Goal: Task Accomplishment & Management: Complete application form

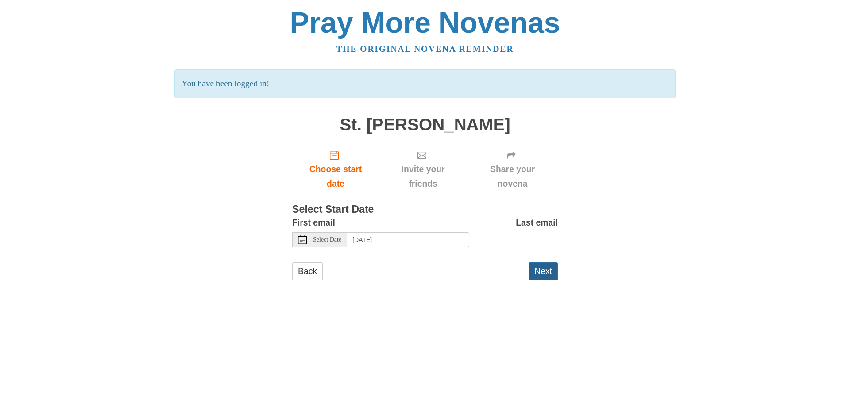
click at [549, 273] on button "Next" at bounding box center [542, 271] width 29 height 18
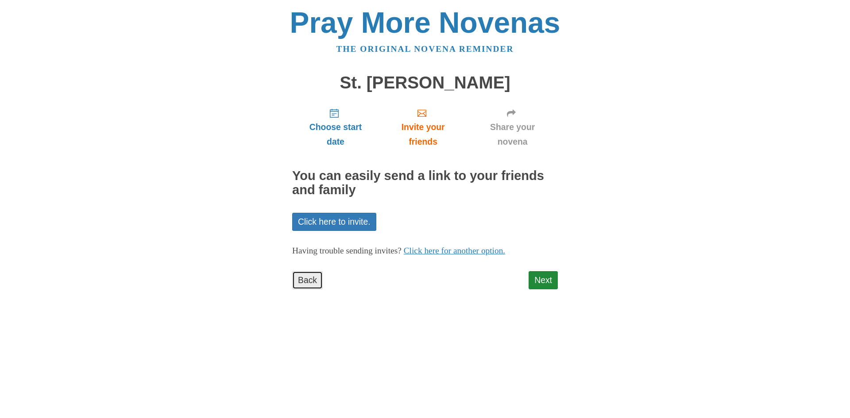
click at [306, 282] on link "Back" at bounding box center [307, 280] width 31 height 18
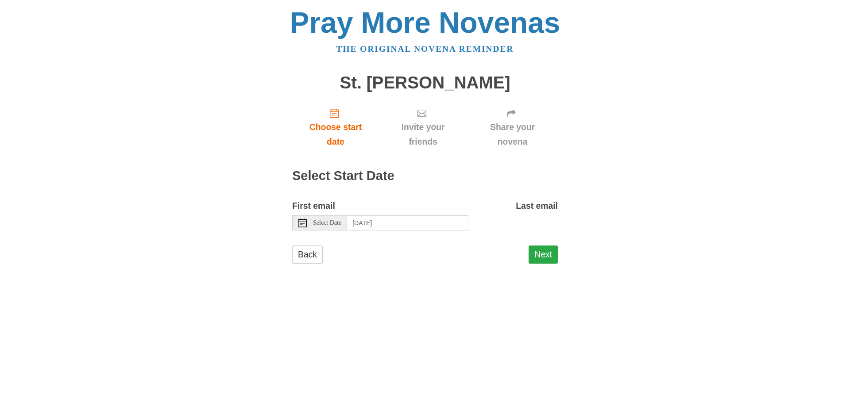
click at [543, 256] on button "Next" at bounding box center [542, 255] width 29 height 18
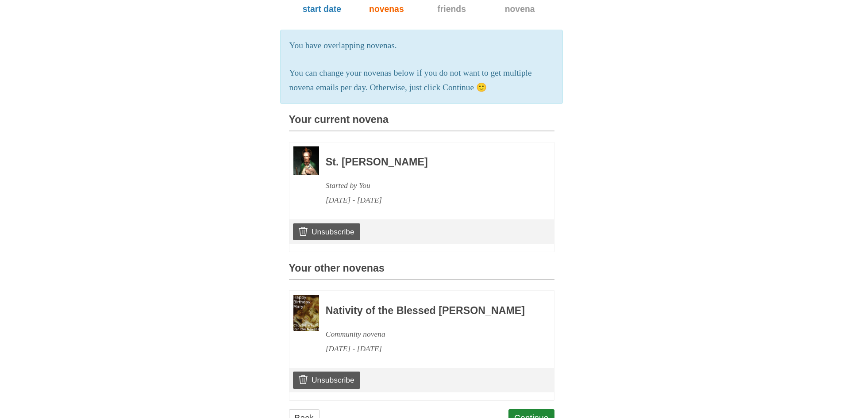
scroll to position [194, 0]
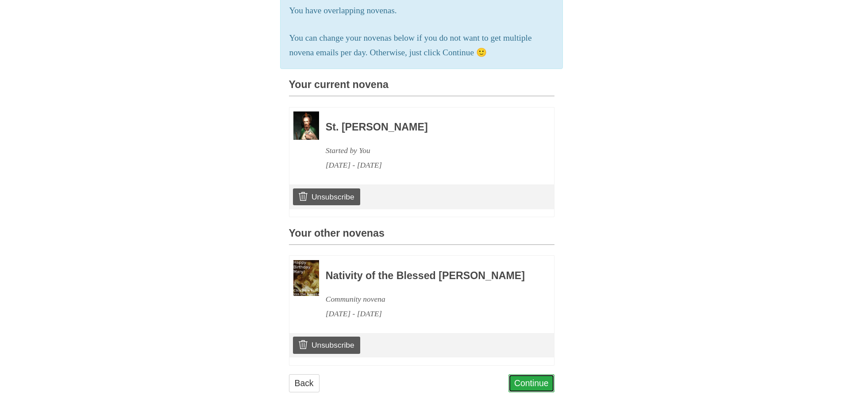
click at [534, 379] on link "Continue" at bounding box center [532, 383] width 46 height 18
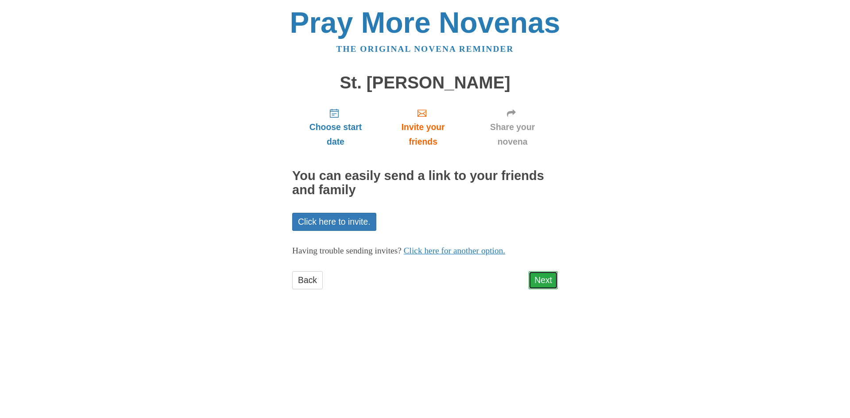
click at [540, 282] on link "Next" at bounding box center [542, 280] width 29 height 18
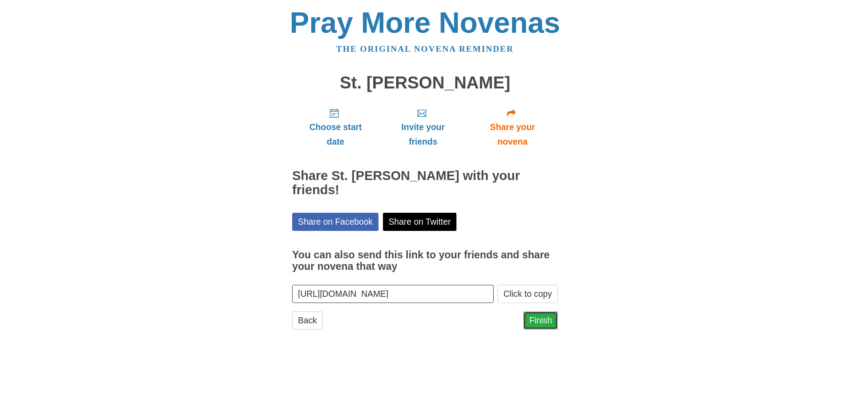
click at [540, 312] on link "Finish" at bounding box center [540, 321] width 35 height 18
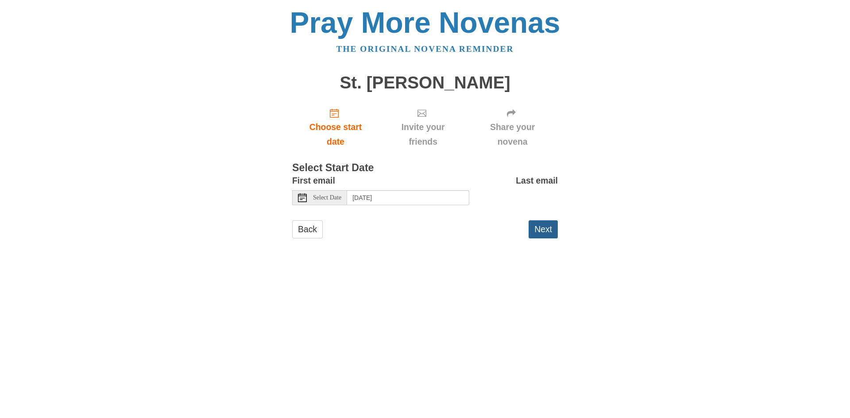
click at [536, 229] on button "Next" at bounding box center [542, 229] width 29 height 18
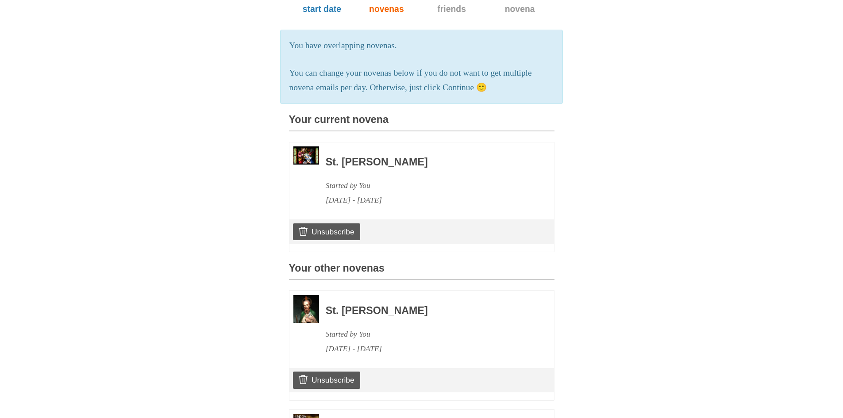
scroll to position [313, 0]
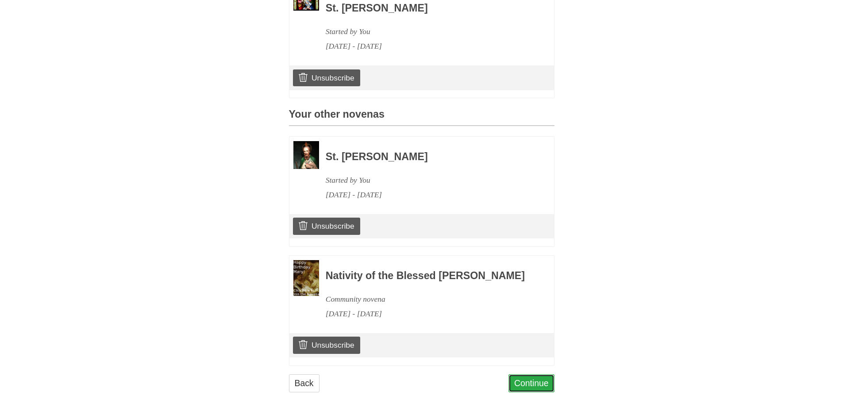
click at [528, 390] on link "Continue" at bounding box center [532, 383] width 46 height 18
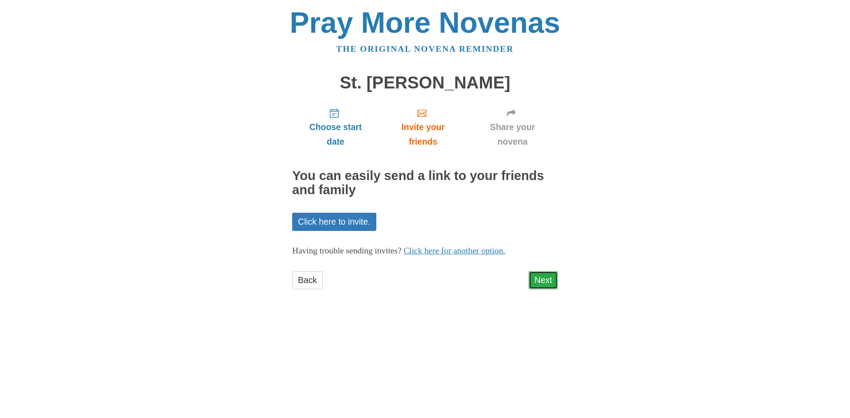
click at [542, 285] on link "Next" at bounding box center [542, 280] width 29 height 18
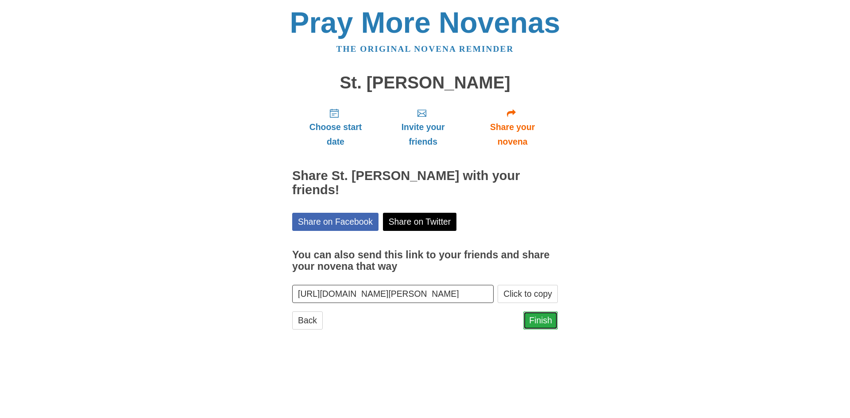
click at [539, 316] on link "Finish" at bounding box center [540, 321] width 35 height 18
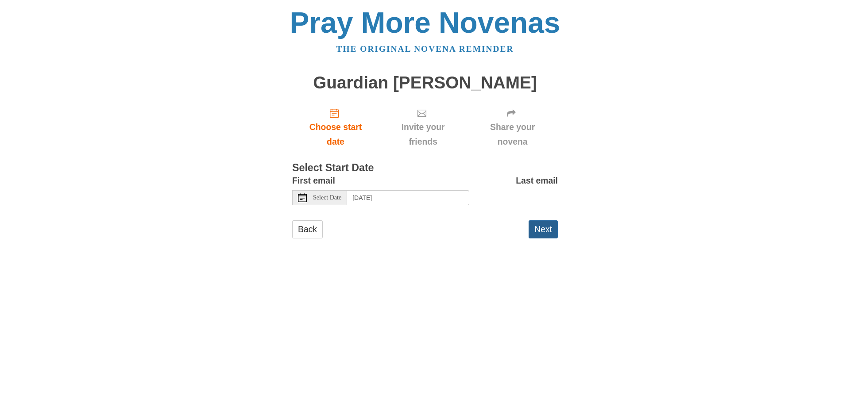
click at [549, 226] on button "Next" at bounding box center [542, 229] width 29 height 18
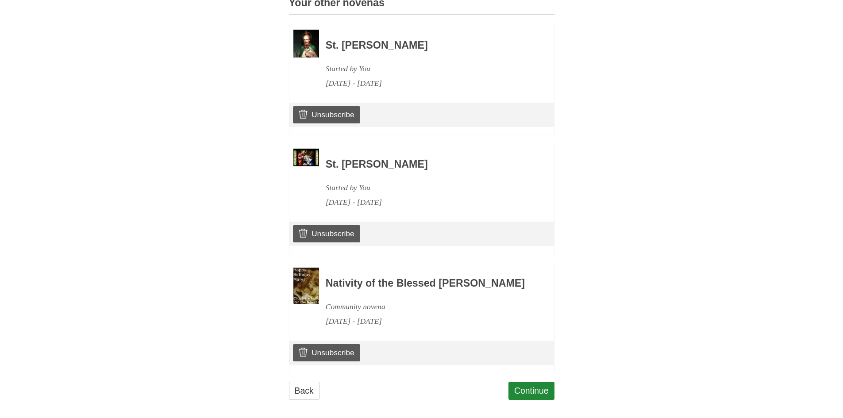
scroll to position [432, 0]
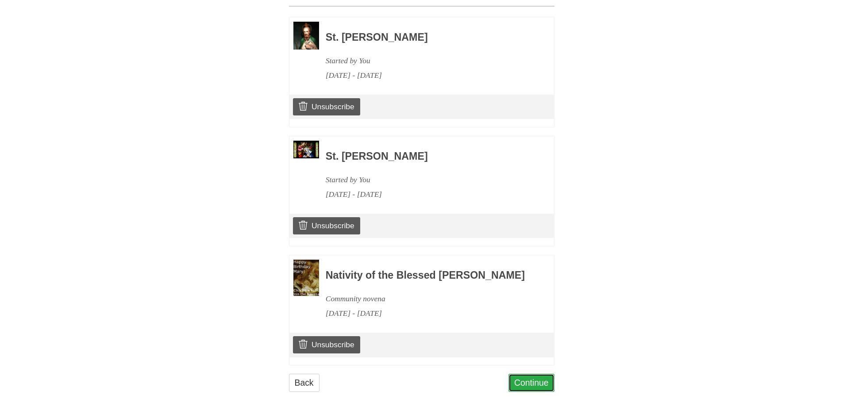
click at [528, 384] on link "Continue" at bounding box center [532, 383] width 46 height 18
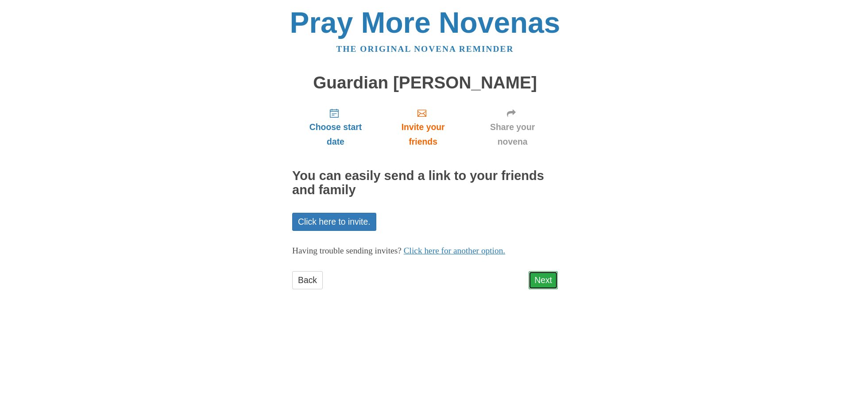
click at [540, 280] on link "Next" at bounding box center [542, 280] width 29 height 18
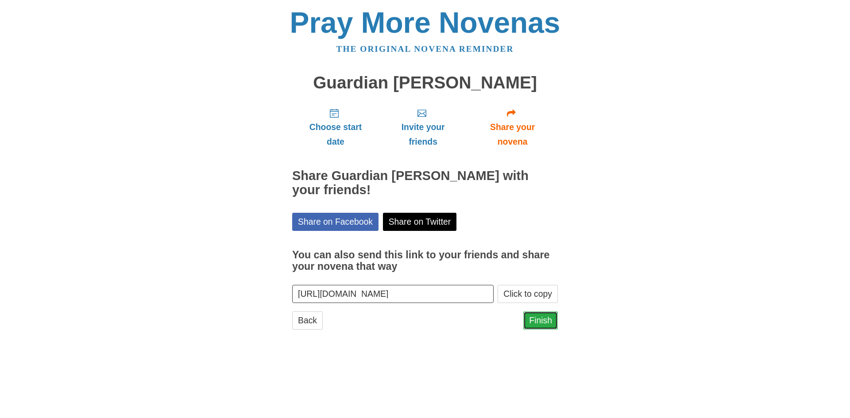
click at [540, 323] on link "Finish" at bounding box center [540, 321] width 35 height 18
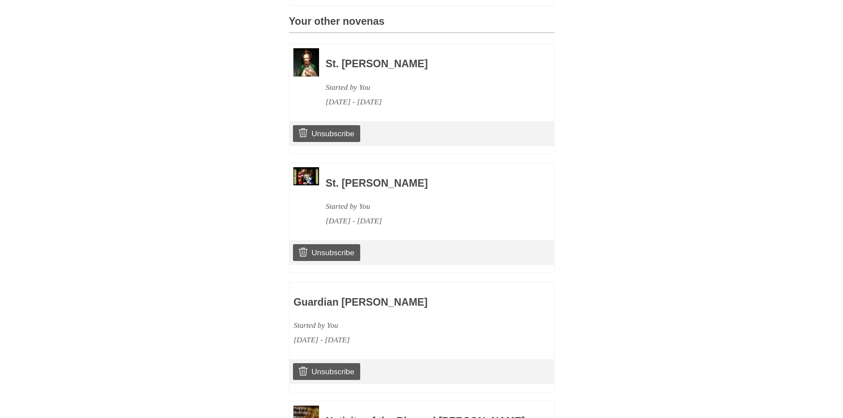
scroll to position [531, 0]
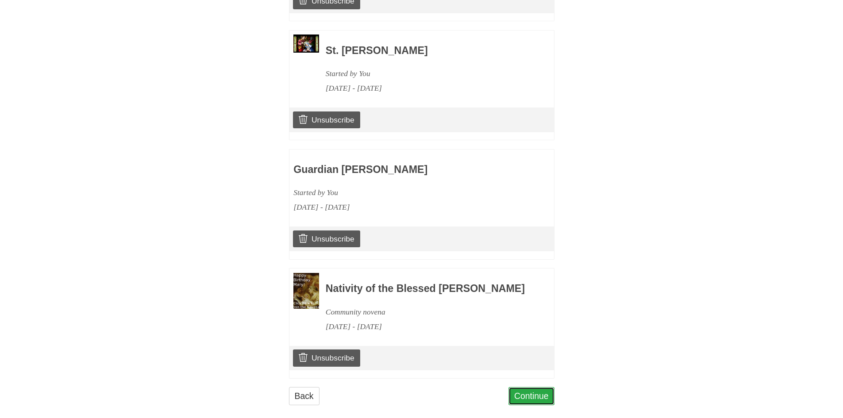
click at [534, 400] on link "Continue" at bounding box center [532, 396] width 46 height 18
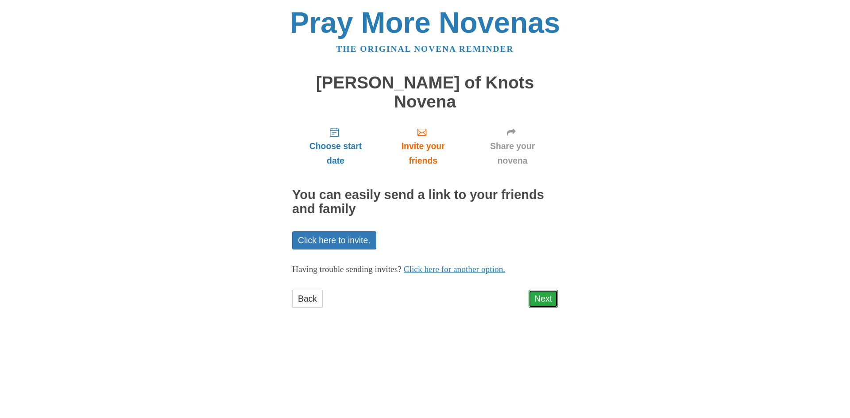
click at [555, 290] on link "Next" at bounding box center [542, 299] width 29 height 18
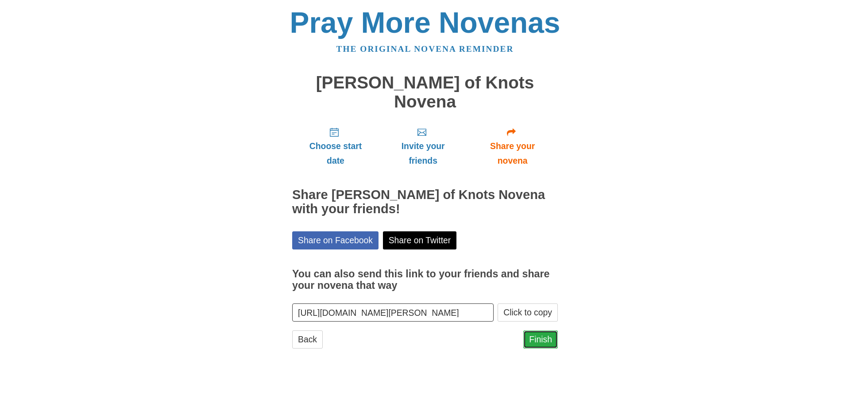
click at [543, 331] on link "Finish" at bounding box center [540, 340] width 35 height 18
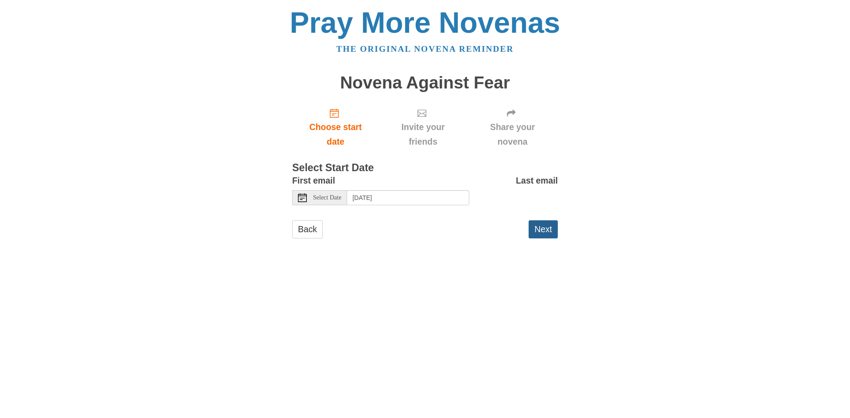
click at [536, 230] on button "Next" at bounding box center [542, 229] width 29 height 18
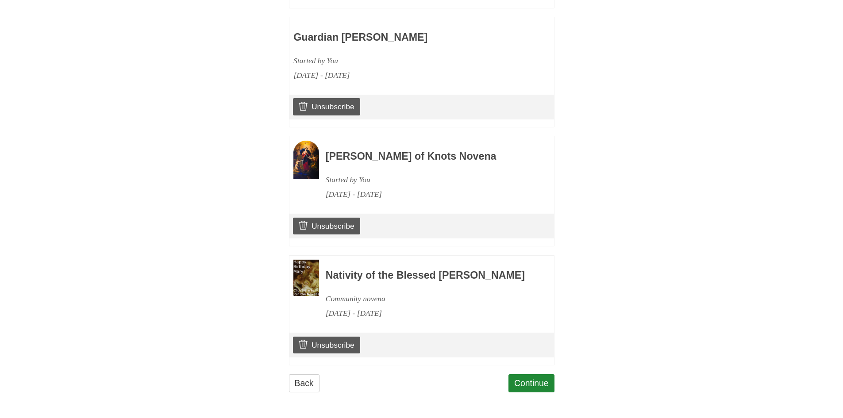
scroll to position [670, 0]
click at [531, 384] on link "Continue" at bounding box center [532, 383] width 46 height 18
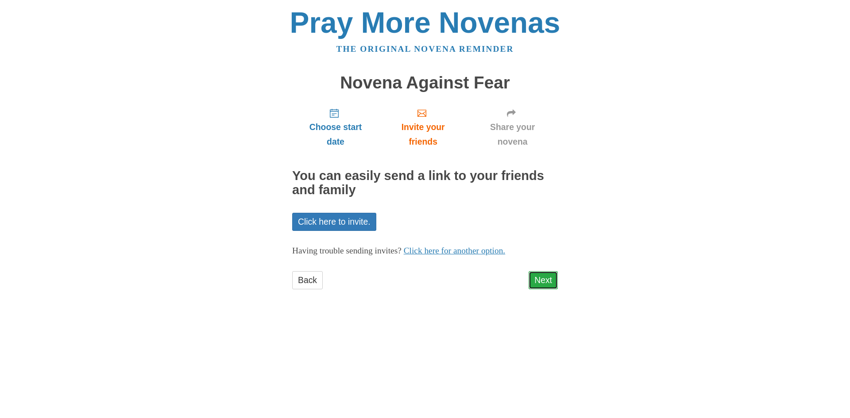
click at [539, 283] on link "Next" at bounding box center [542, 280] width 29 height 18
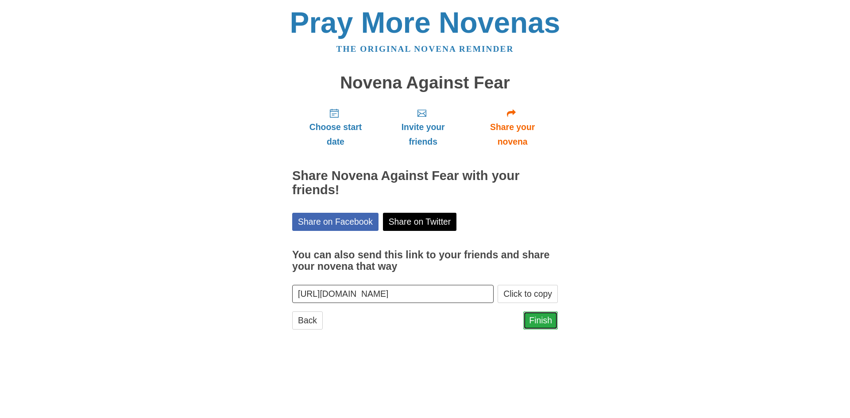
click at [537, 323] on link "Finish" at bounding box center [540, 321] width 35 height 18
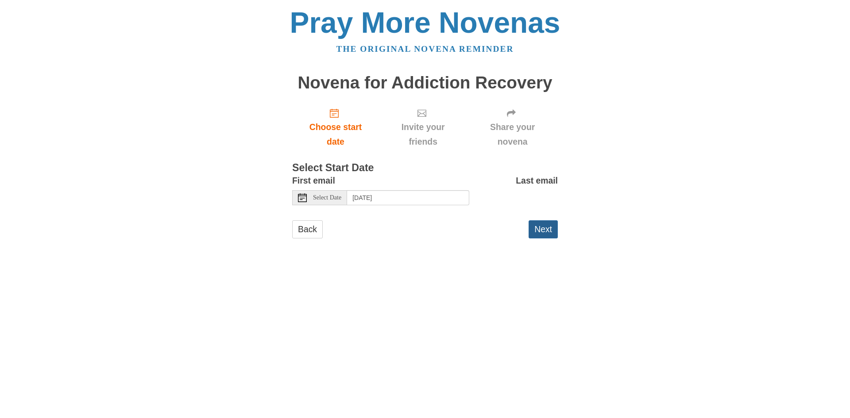
click at [551, 234] on button "Next" at bounding box center [542, 229] width 29 height 18
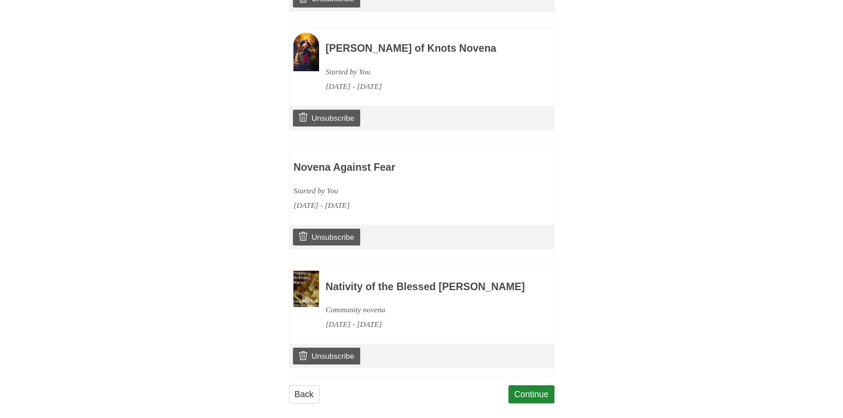
scroll to position [789, 0]
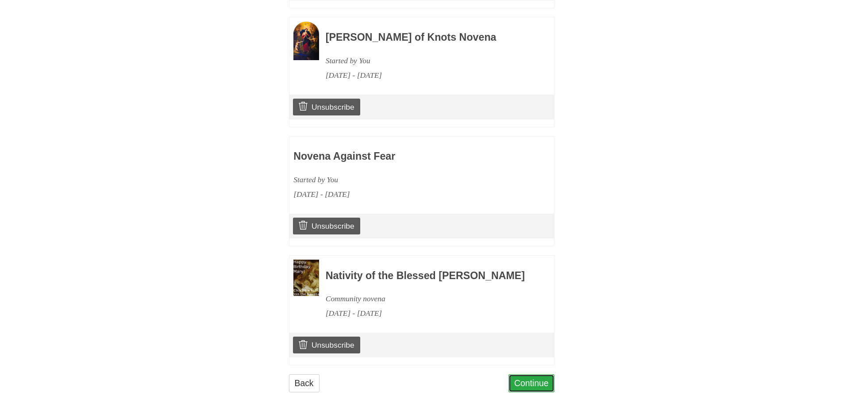
click at [530, 384] on link "Continue" at bounding box center [532, 383] width 46 height 18
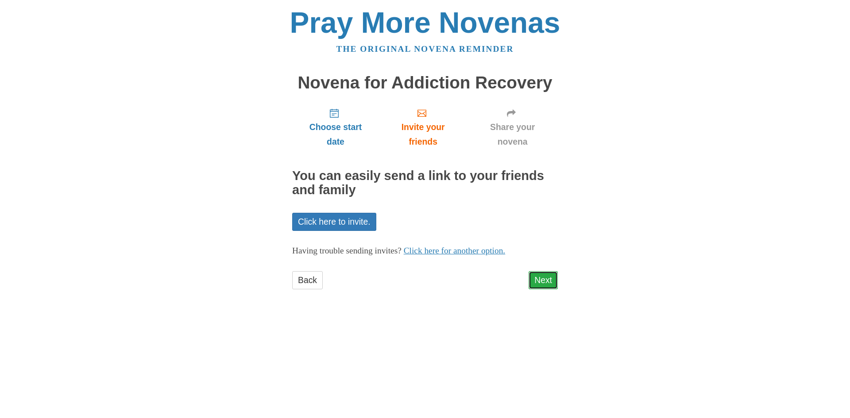
drag, startPoint x: 536, startPoint y: 283, endPoint x: 541, endPoint y: 285, distance: 5.2
click at [538, 283] on link "Next" at bounding box center [542, 280] width 29 height 18
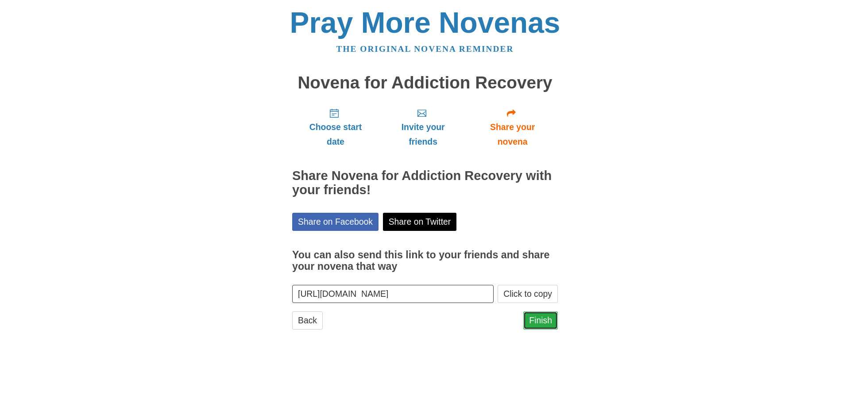
click at [543, 323] on link "Finish" at bounding box center [540, 321] width 35 height 18
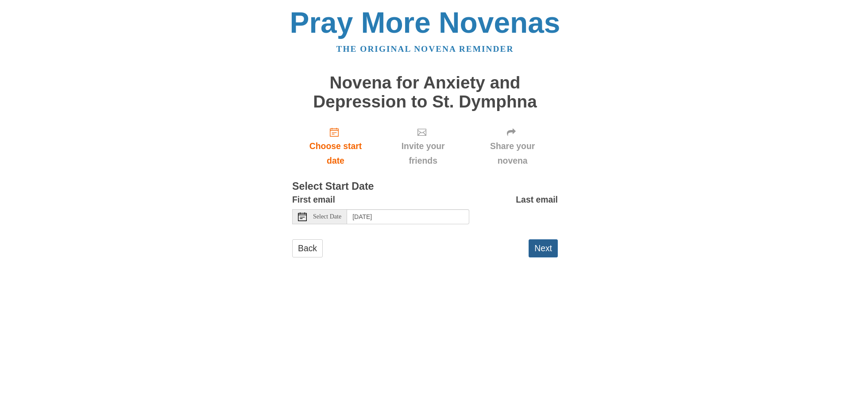
click at [535, 244] on button "Next" at bounding box center [542, 248] width 29 height 18
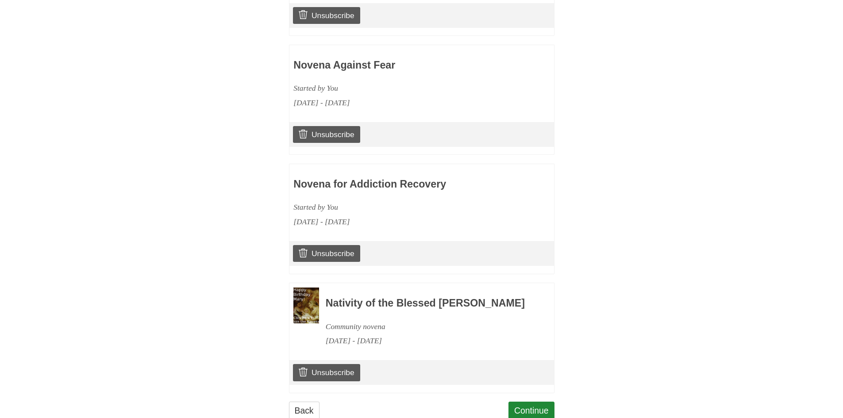
scroll to position [929, 0]
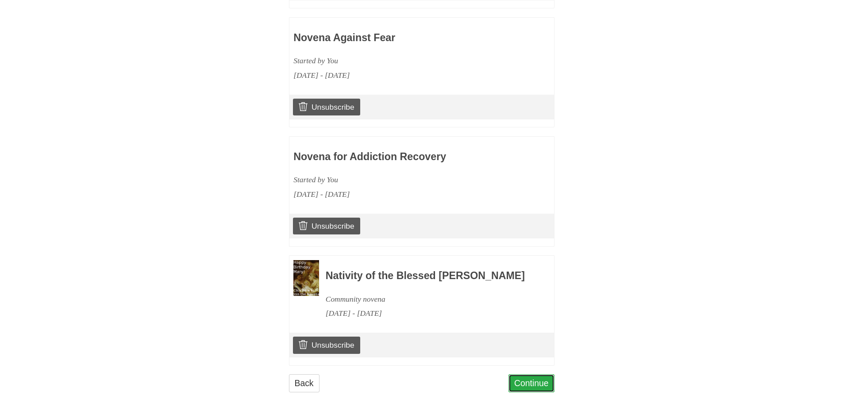
click at [532, 393] on link "Continue" at bounding box center [532, 383] width 46 height 18
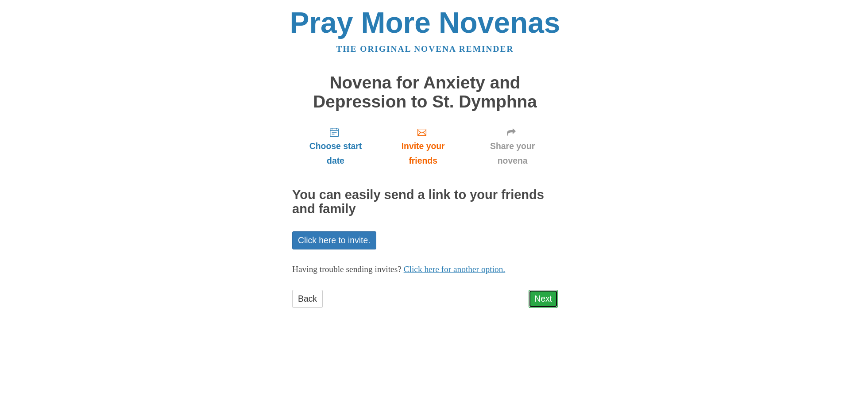
click at [541, 302] on link "Next" at bounding box center [542, 299] width 29 height 18
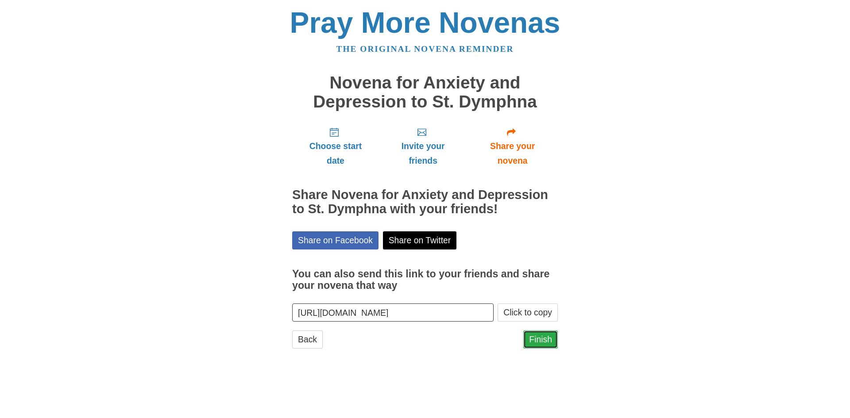
click at [542, 337] on link "Finish" at bounding box center [540, 340] width 35 height 18
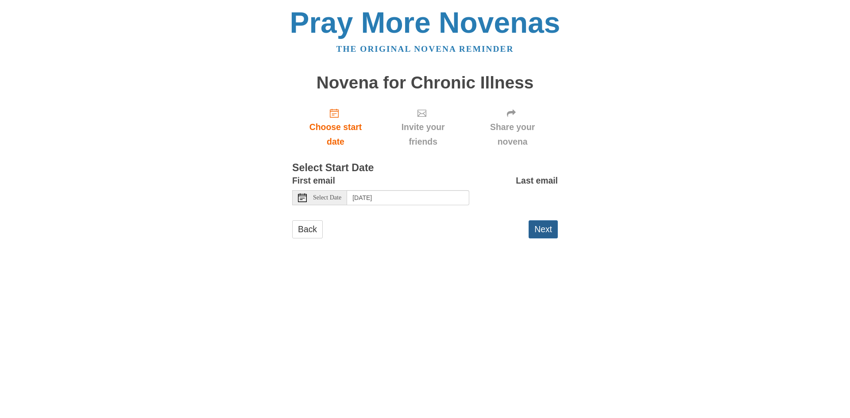
click at [549, 228] on button "Next" at bounding box center [542, 229] width 29 height 18
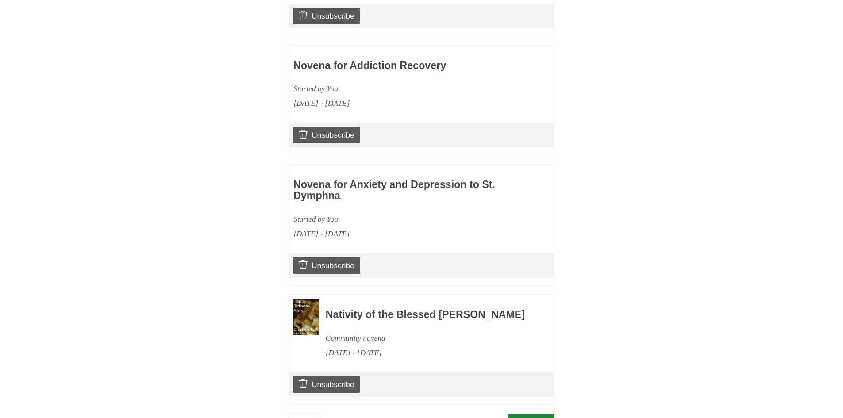
scroll to position [1039, 0]
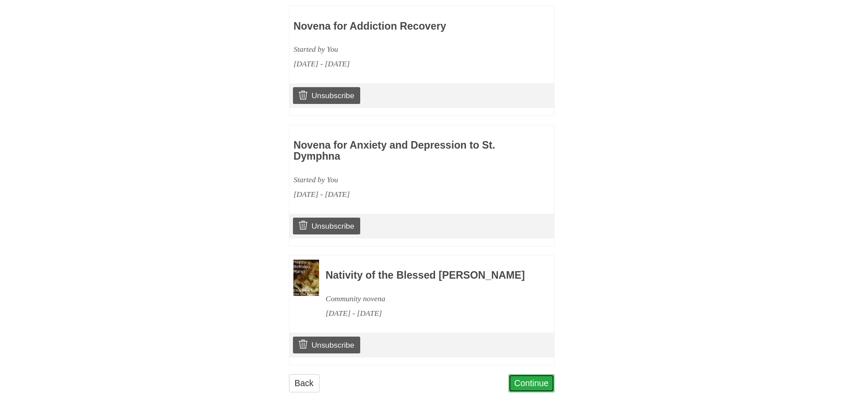
click at [531, 384] on link "Continue" at bounding box center [532, 383] width 46 height 18
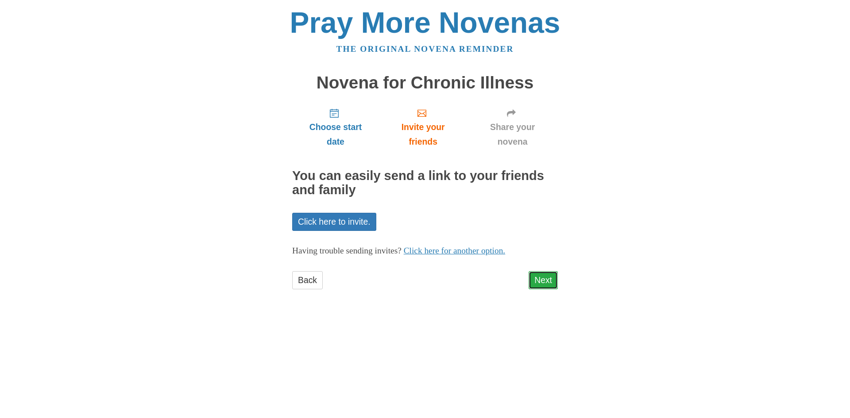
click at [541, 283] on link "Next" at bounding box center [542, 280] width 29 height 18
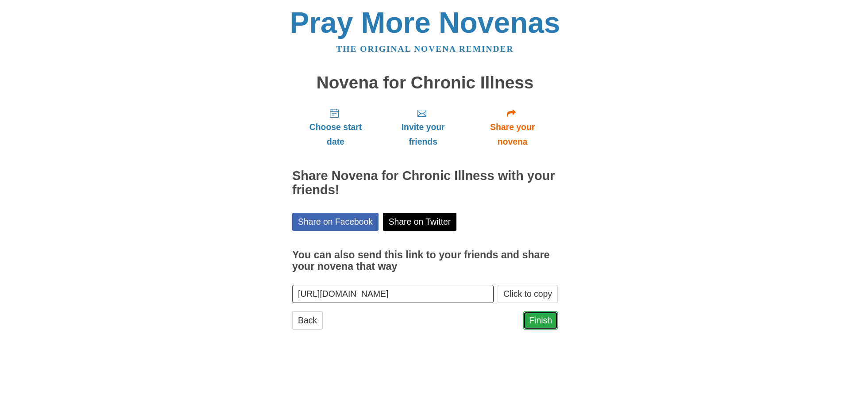
click at [549, 326] on link "Finish" at bounding box center [540, 321] width 35 height 18
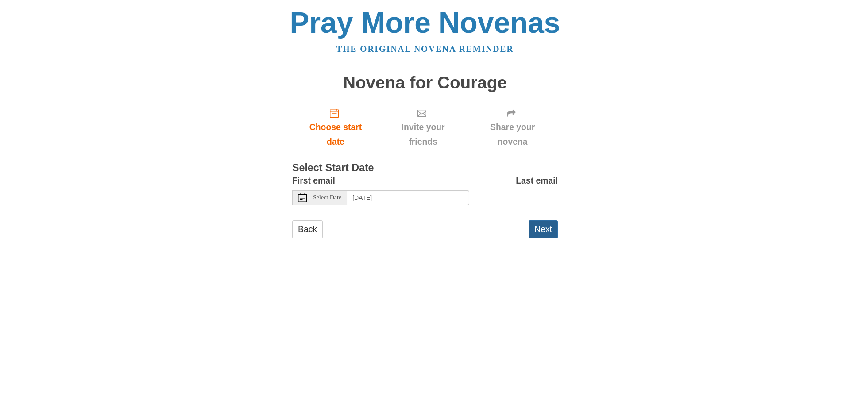
click at [539, 229] on button "Next" at bounding box center [542, 229] width 29 height 18
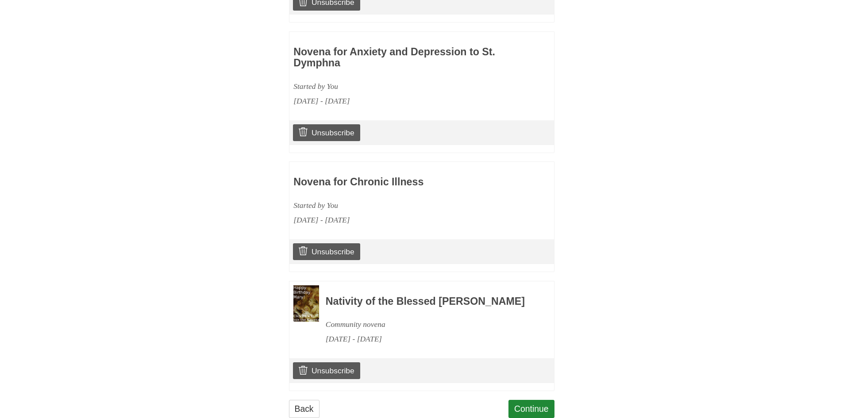
scroll to position [1158, 0]
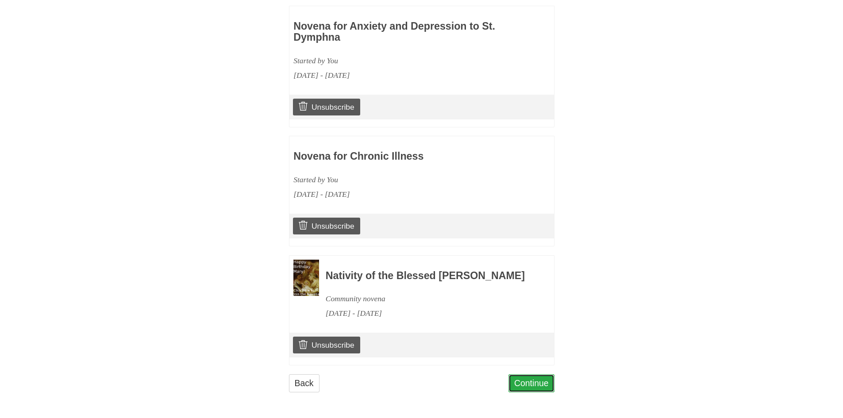
click at [531, 389] on link "Continue" at bounding box center [532, 383] width 46 height 18
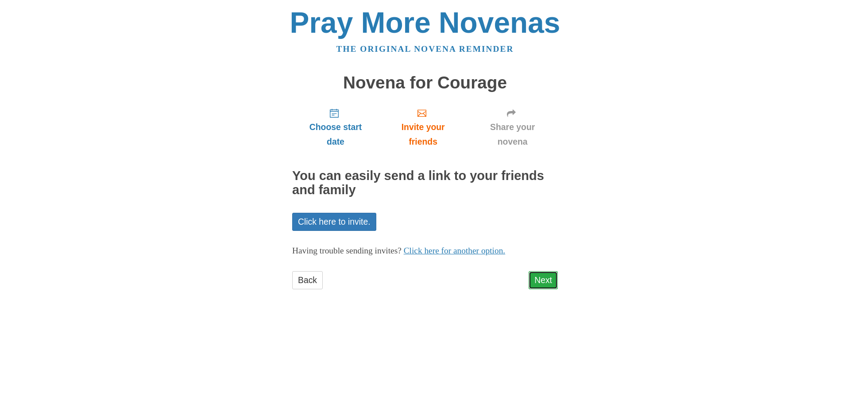
click at [551, 283] on link "Next" at bounding box center [542, 280] width 29 height 18
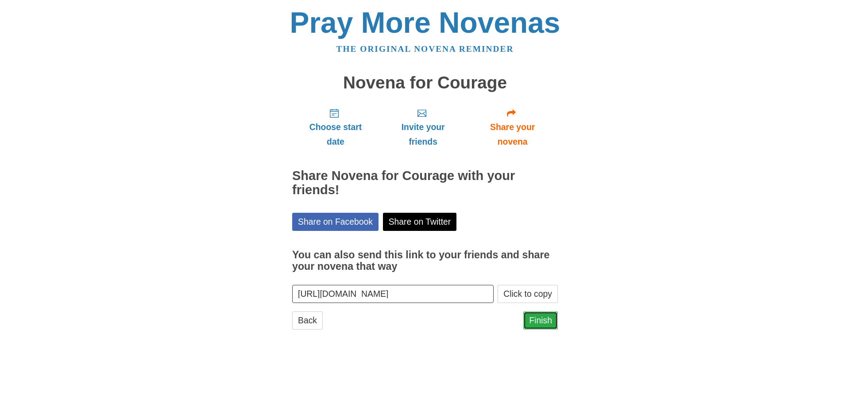
click at [543, 321] on link "Finish" at bounding box center [540, 321] width 35 height 18
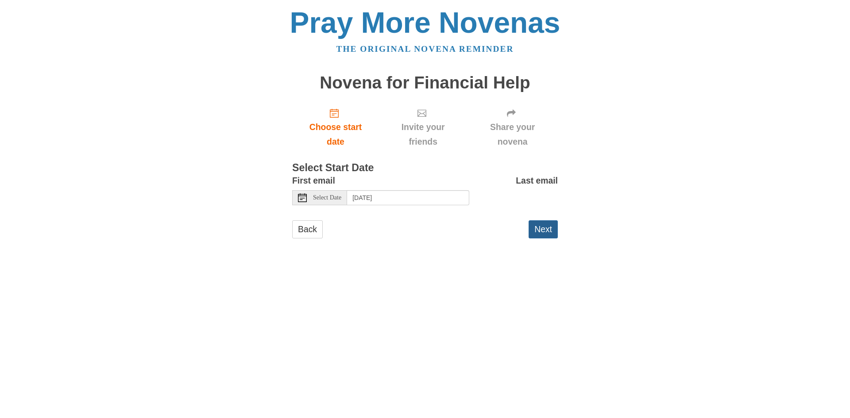
click at [534, 230] on button "Next" at bounding box center [542, 229] width 29 height 18
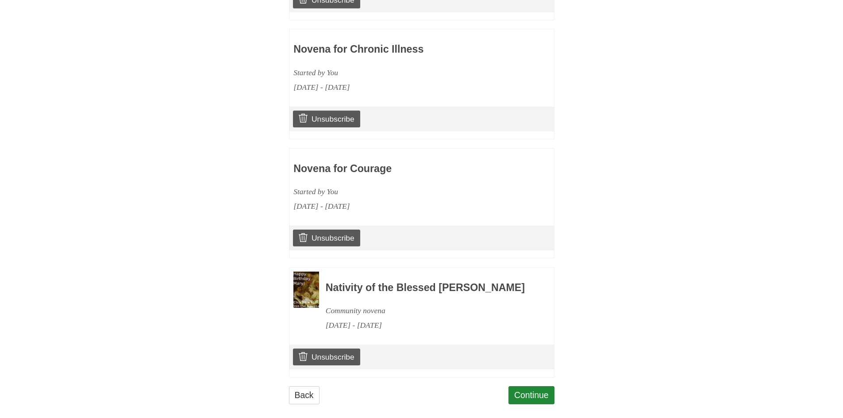
scroll to position [1277, 0]
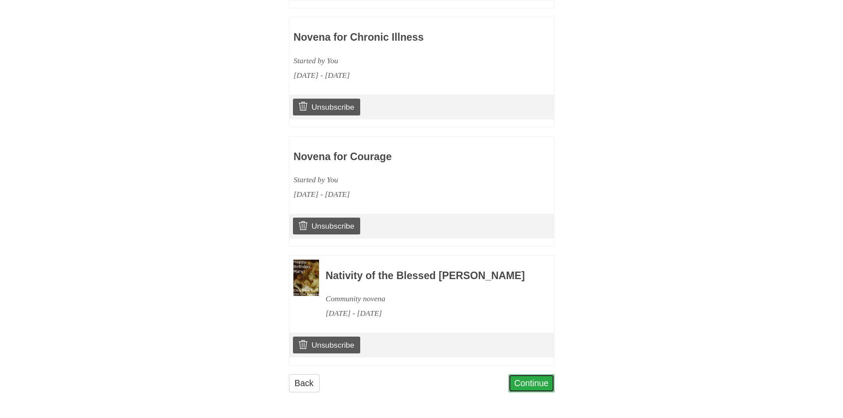
click at [526, 381] on link "Continue" at bounding box center [532, 383] width 46 height 18
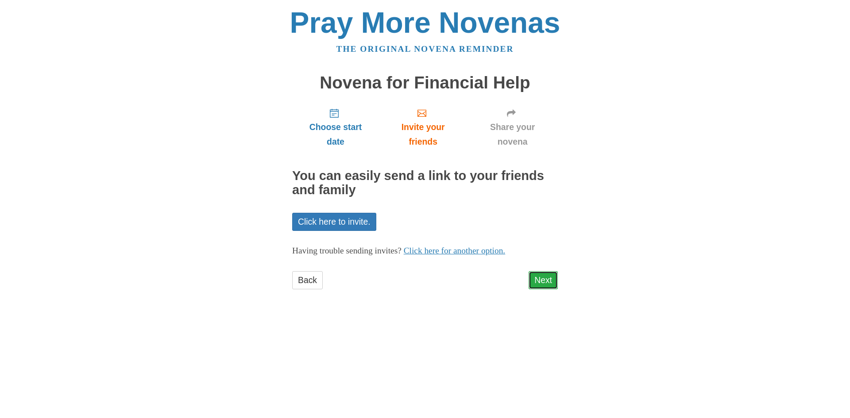
click at [544, 281] on link "Next" at bounding box center [542, 280] width 29 height 18
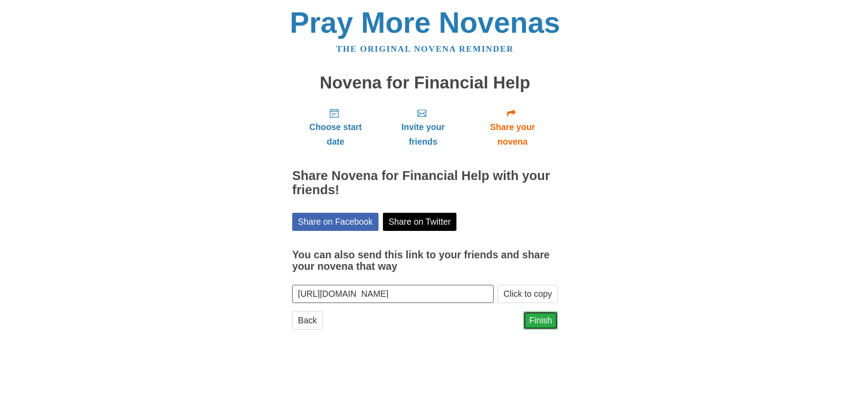
click at [545, 325] on link "Finish" at bounding box center [540, 321] width 35 height 18
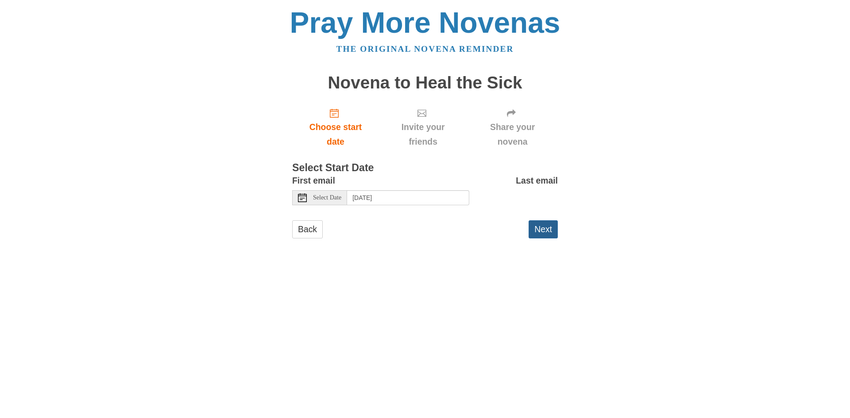
click at [541, 229] on button "Next" at bounding box center [542, 229] width 29 height 18
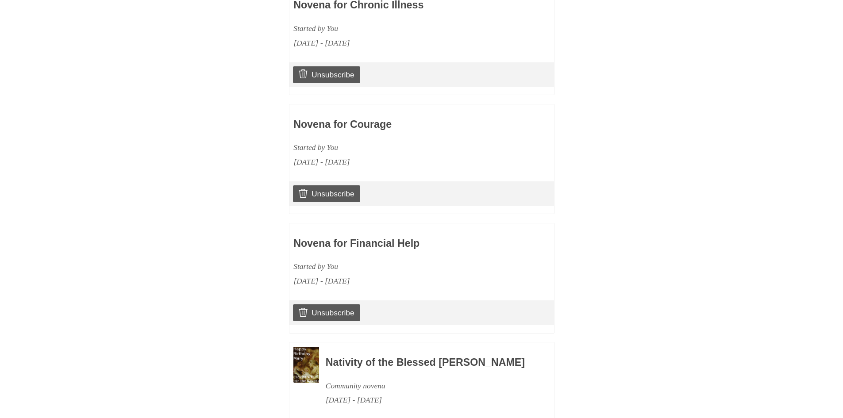
scroll to position [1396, 0]
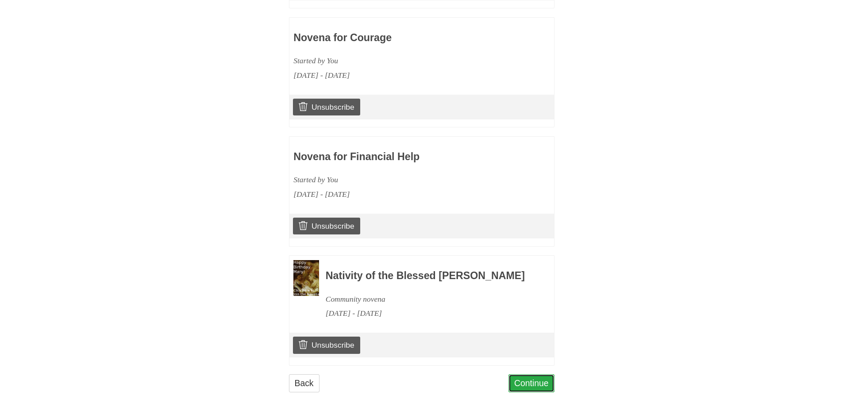
click at [525, 383] on link "Continue" at bounding box center [532, 383] width 46 height 18
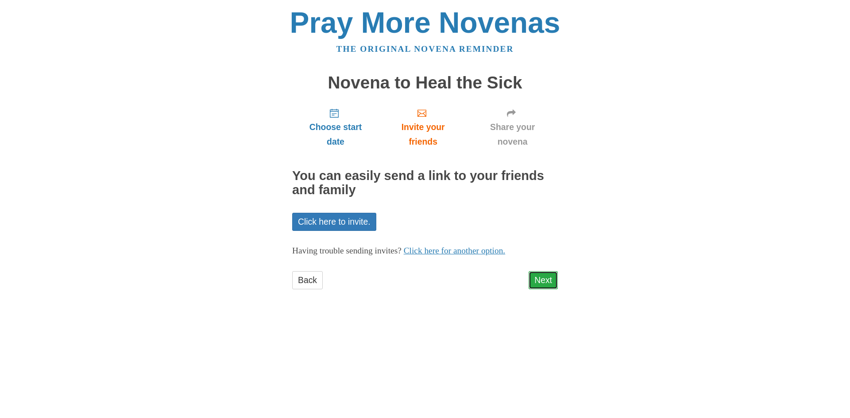
click at [540, 278] on link "Next" at bounding box center [542, 280] width 29 height 18
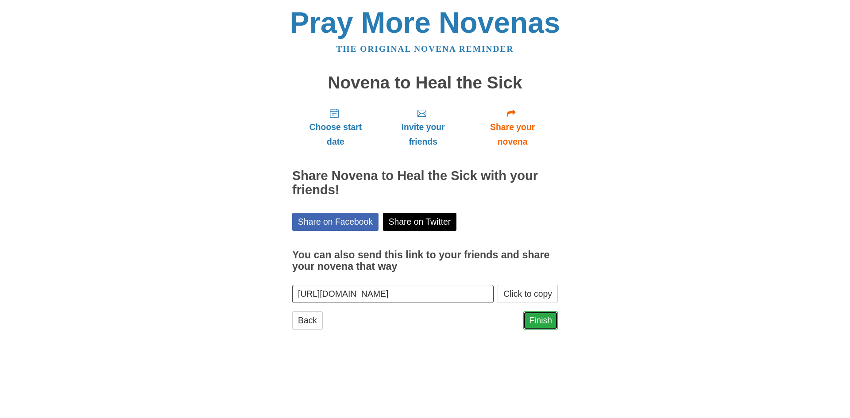
click at [540, 319] on link "Finish" at bounding box center [540, 321] width 35 height 18
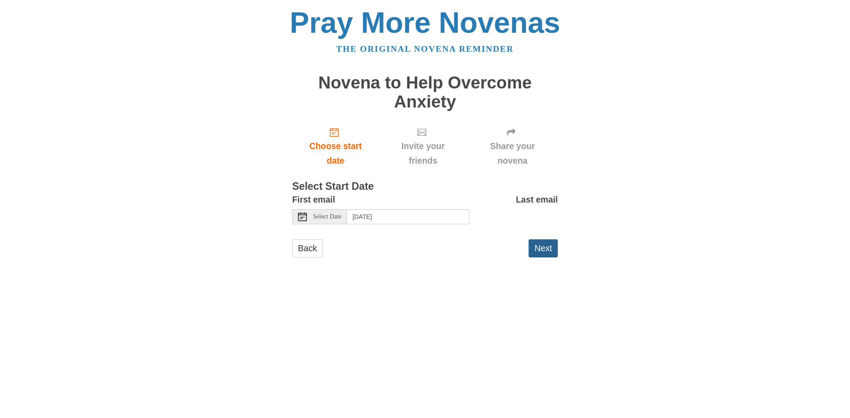
click at [552, 250] on button "Next" at bounding box center [542, 248] width 29 height 18
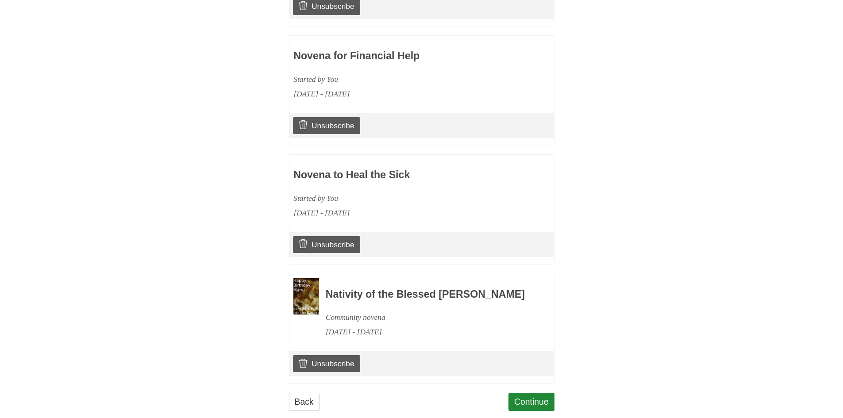
scroll to position [1534, 0]
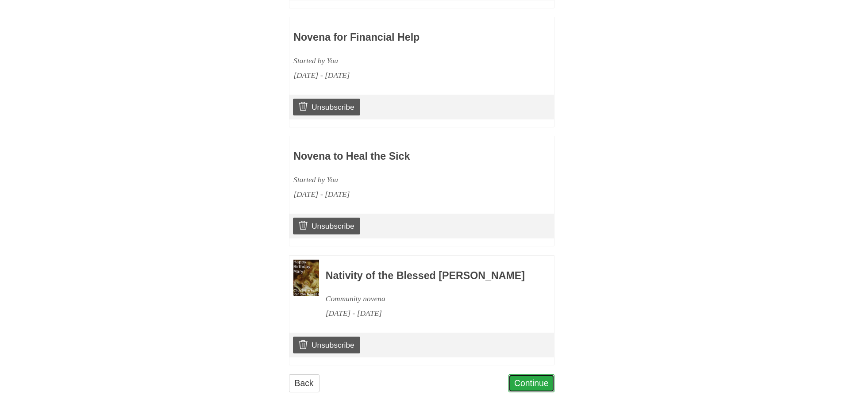
click at [540, 383] on link "Continue" at bounding box center [532, 383] width 46 height 18
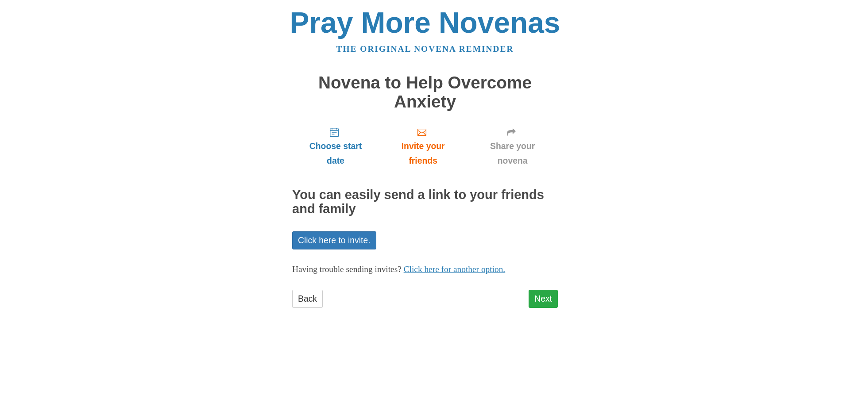
drag, startPoint x: 558, startPoint y: 294, endPoint x: 555, endPoint y: 299, distance: 6.0
click at [558, 295] on div "Pray More Novenas The original novena reminder Novena to Help Overcome Anxiety …" at bounding box center [425, 167] width 518 height 334
click at [552, 302] on link "Next" at bounding box center [542, 299] width 29 height 18
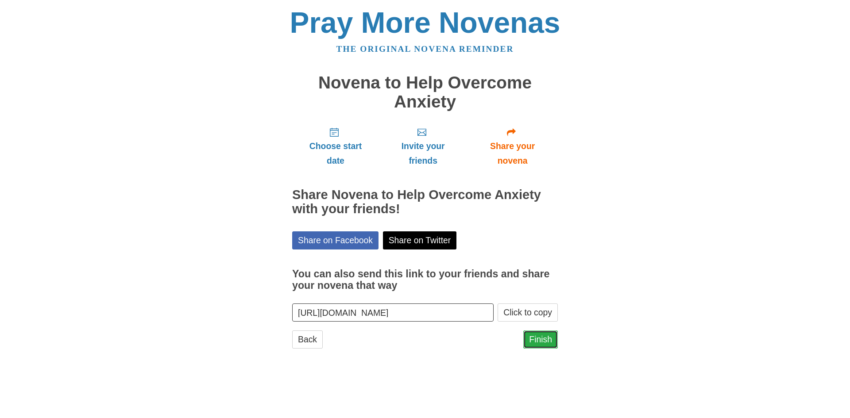
click at [545, 337] on link "Finish" at bounding box center [540, 340] width 35 height 18
